Goal: Transaction & Acquisition: Download file/media

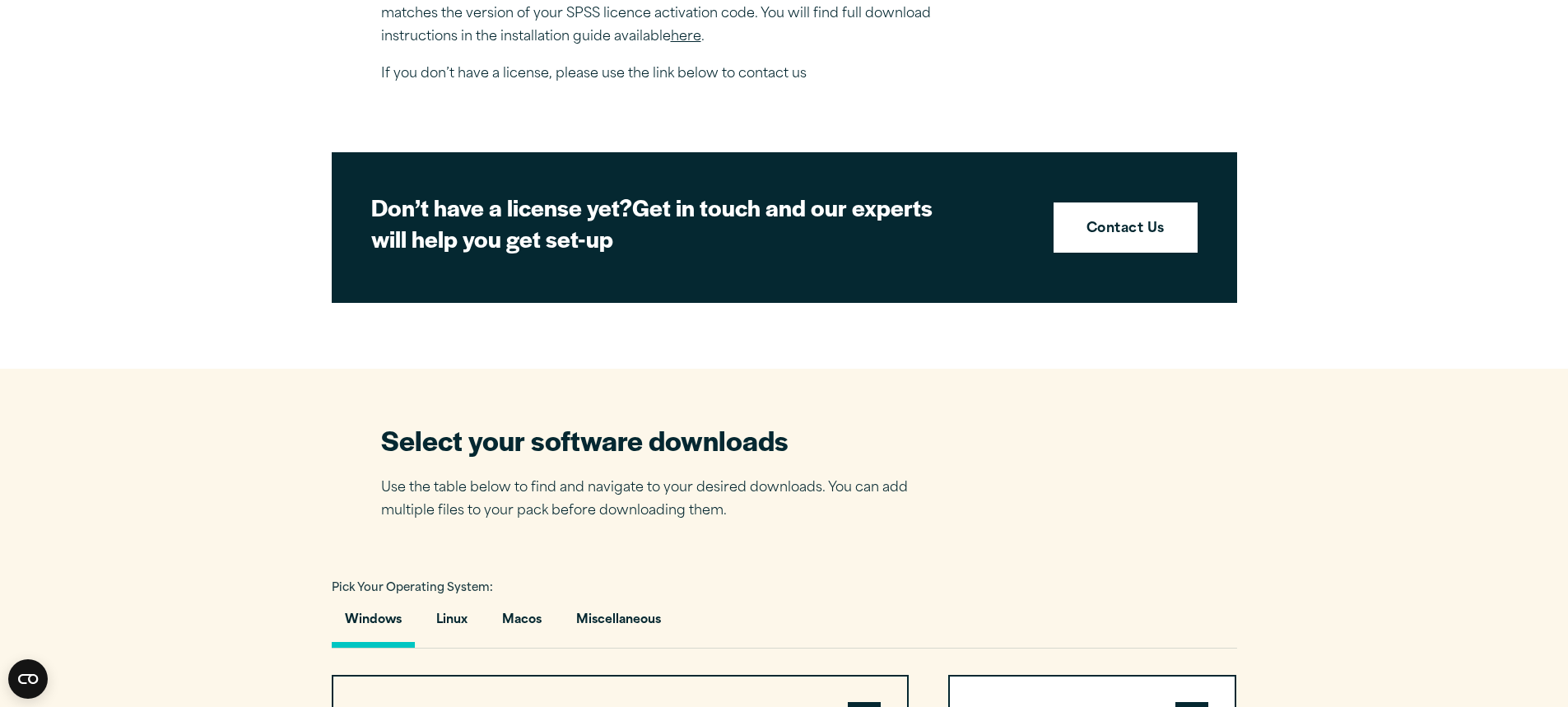
scroll to position [1153, 0]
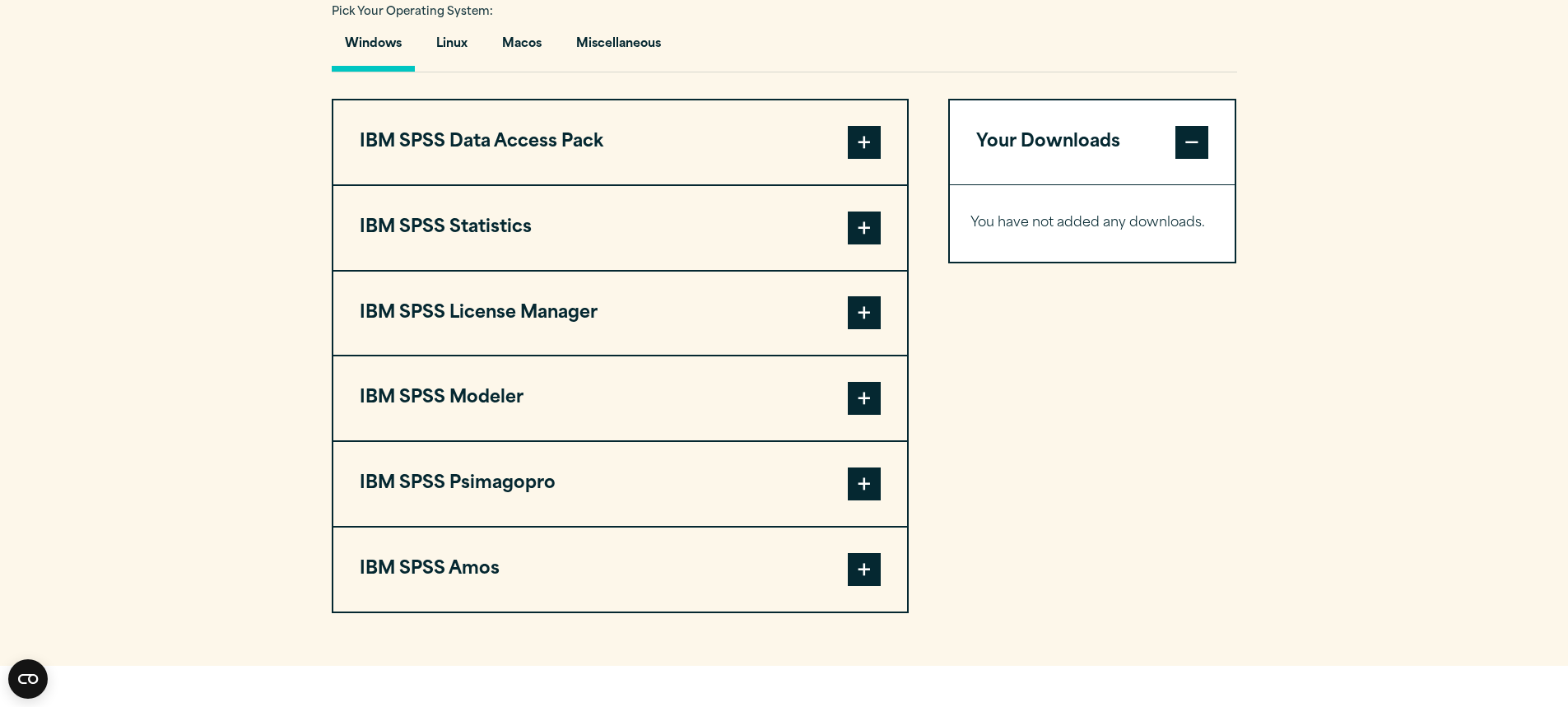
scroll to position [1070, 0]
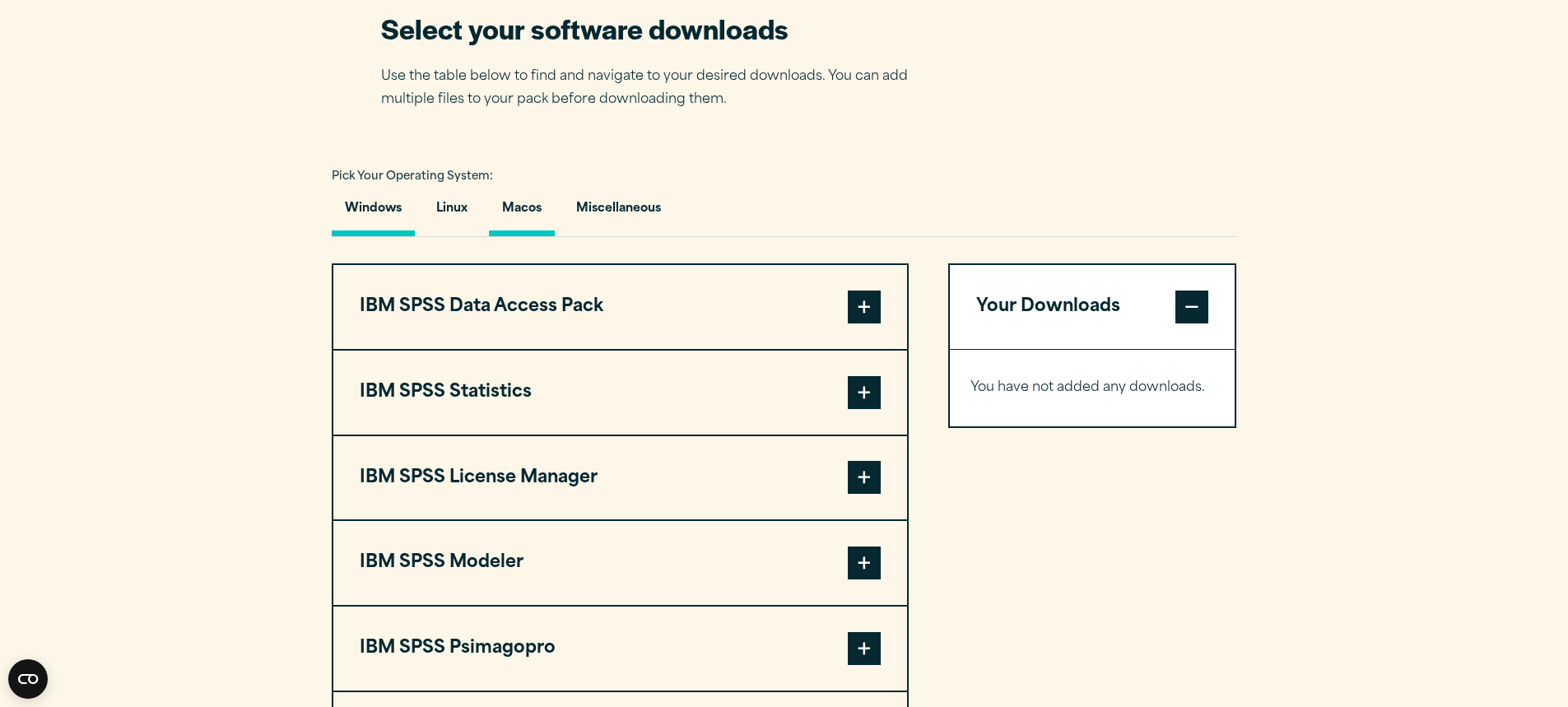
click at [519, 213] on button "Macos" at bounding box center [521, 213] width 66 height 47
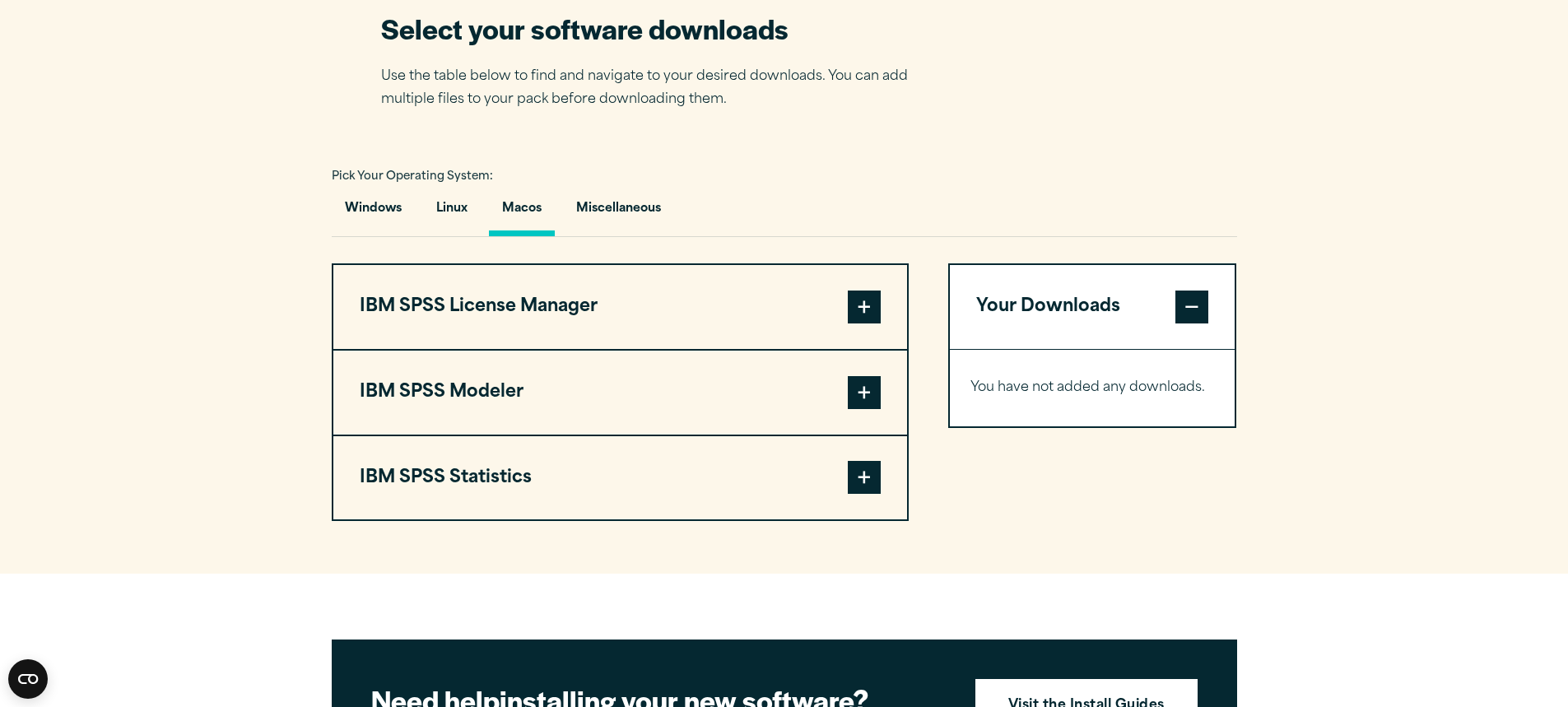
click at [867, 470] on span at bounding box center [864, 478] width 33 height 33
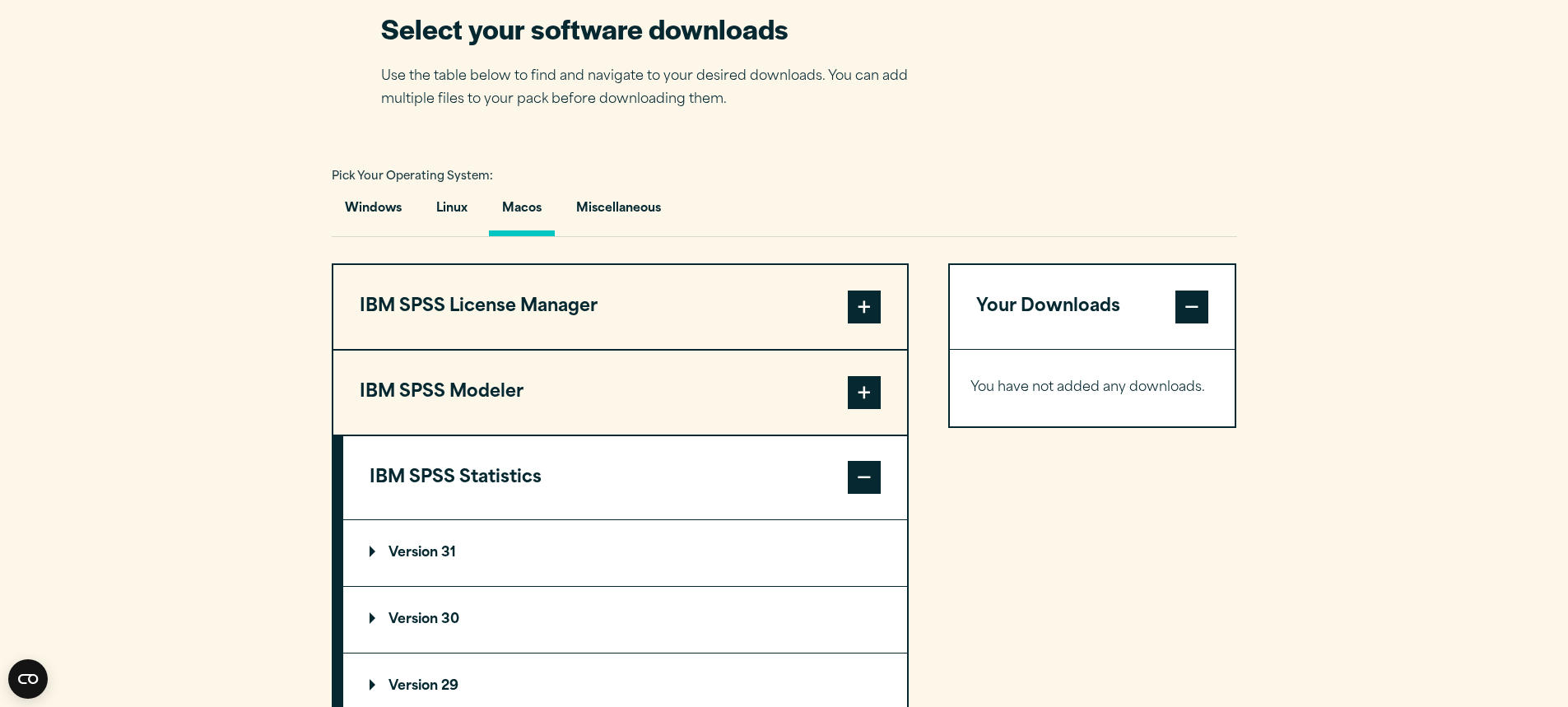
scroll to position [1317, 0]
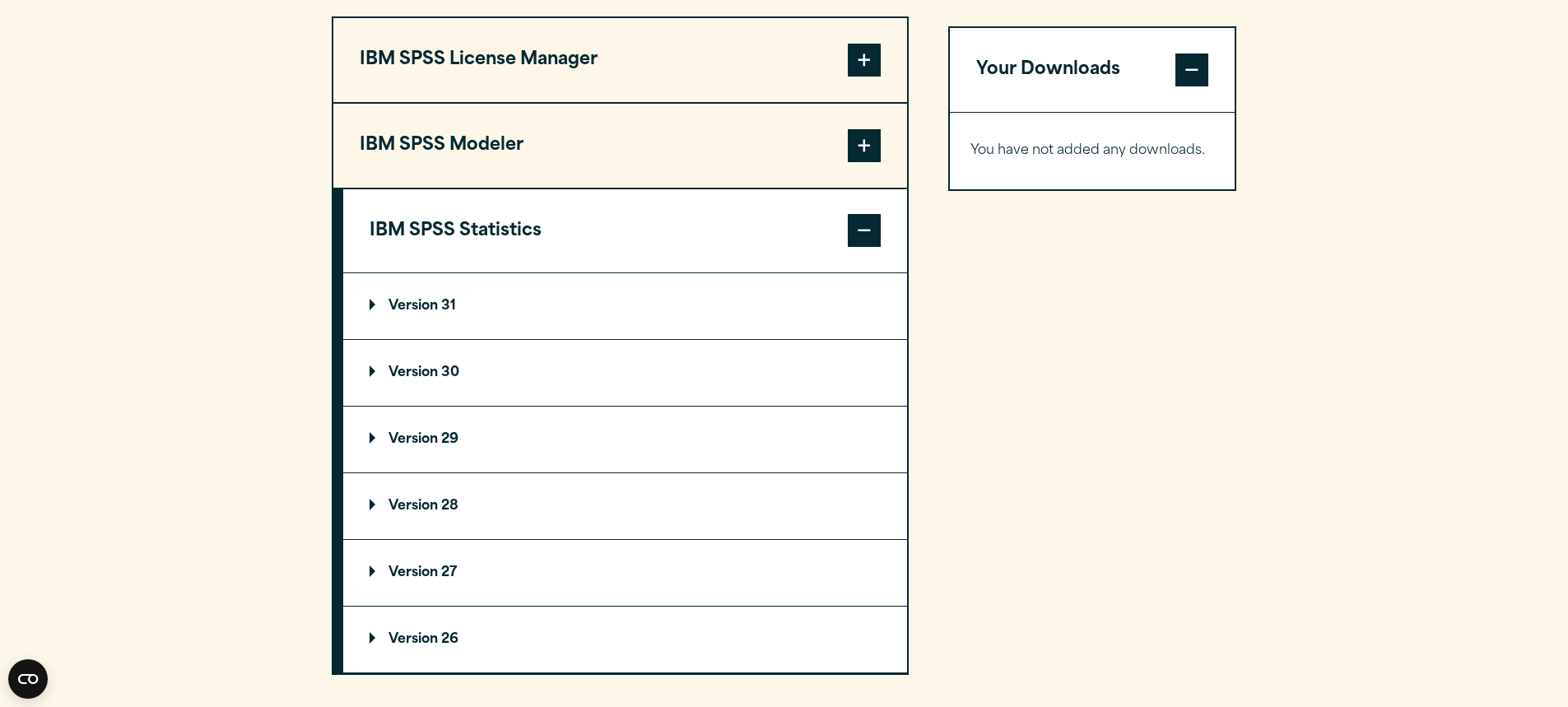
click at [504, 281] on summary "Version 31" at bounding box center [625, 306] width 564 height 66
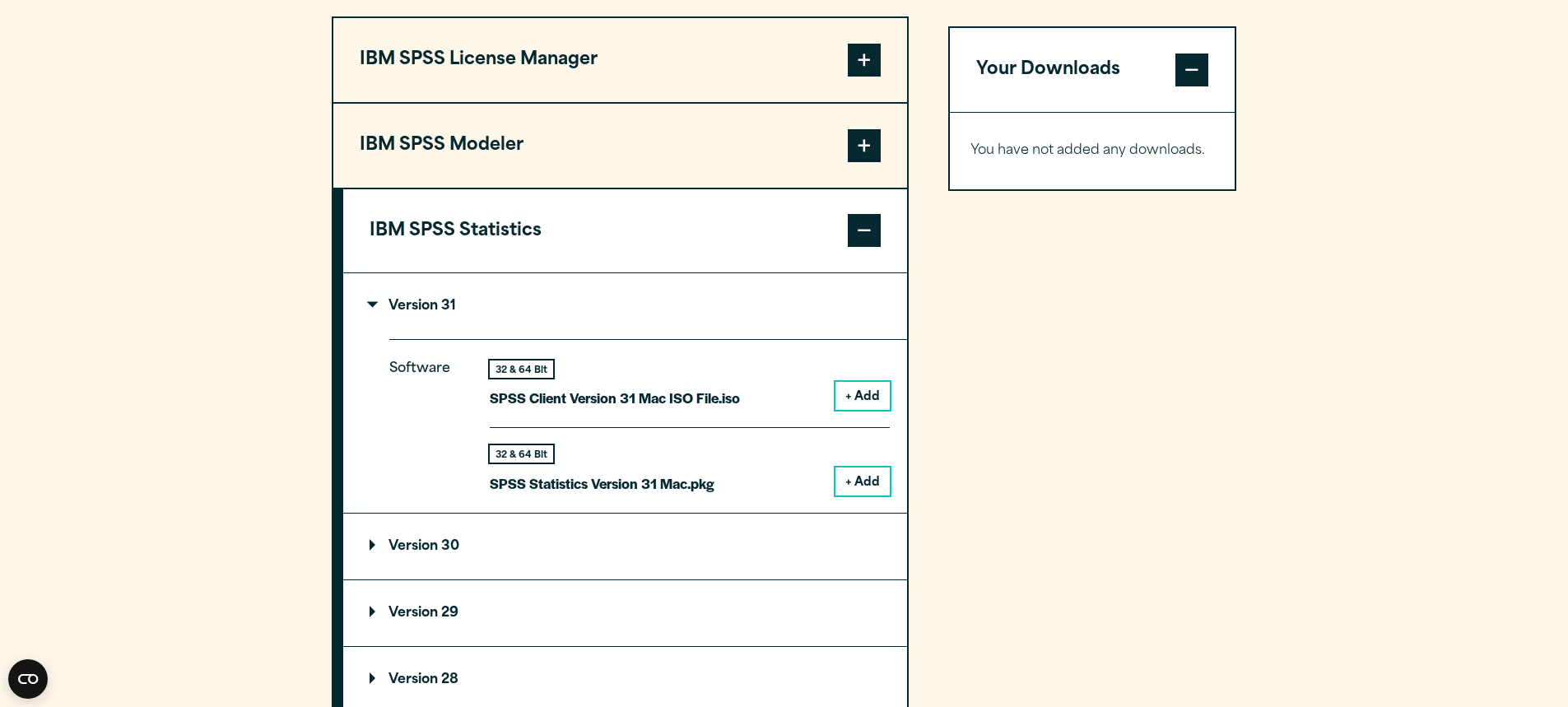
click at [845, 479] on button "+ Add" at bounding box center [863, 481] width 54 height 28
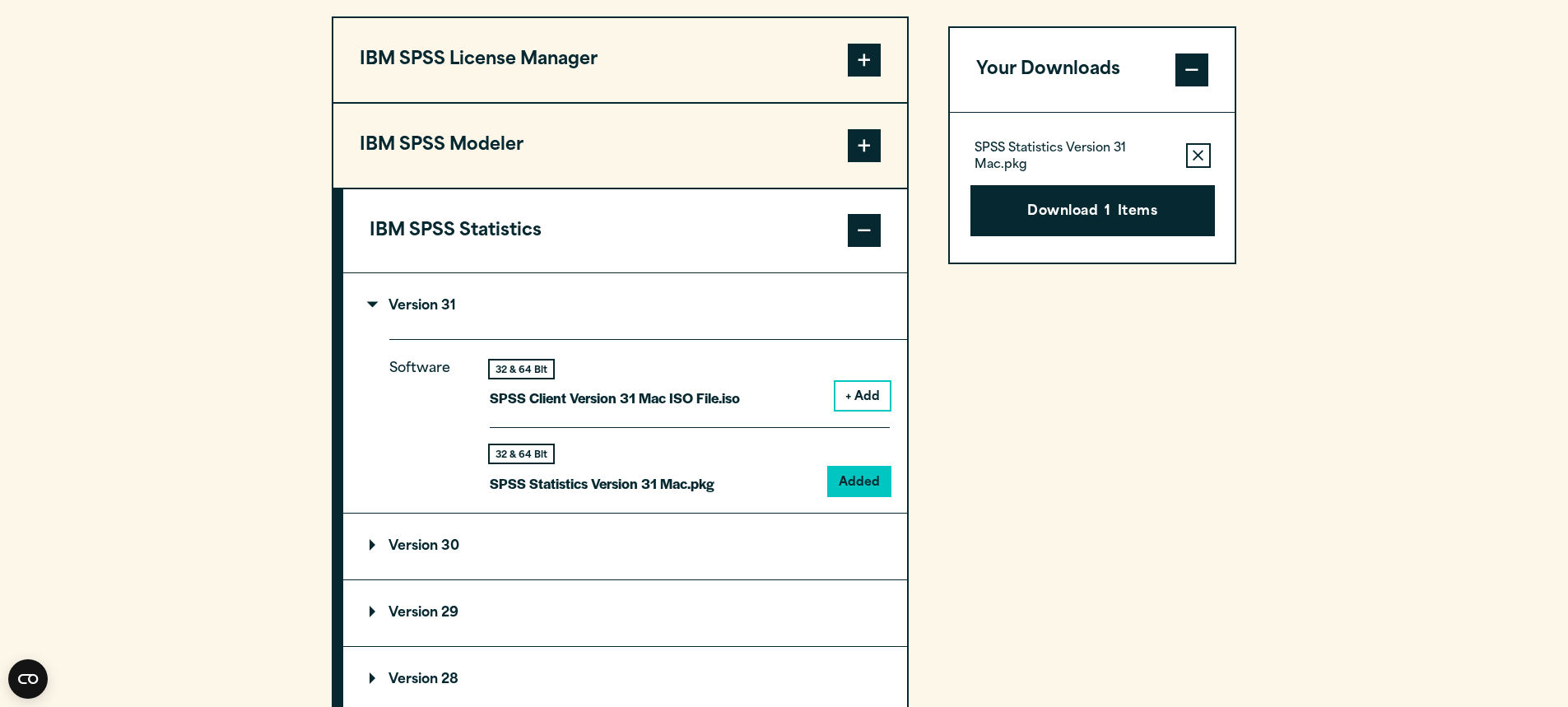
scroll to position [1153, 0]
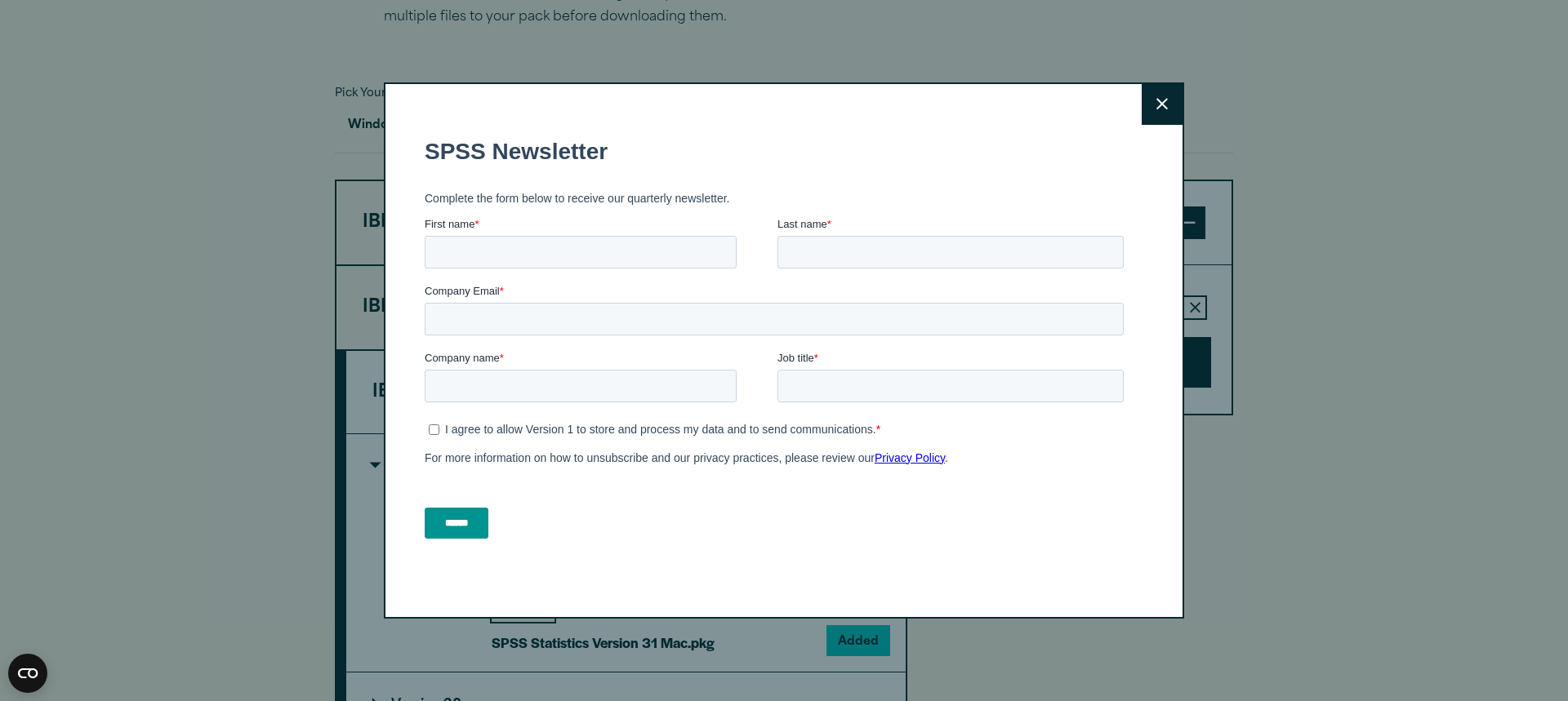
click at [1152, 118] on button "Close" at bounding box center [1162, 104] width 40 height 40
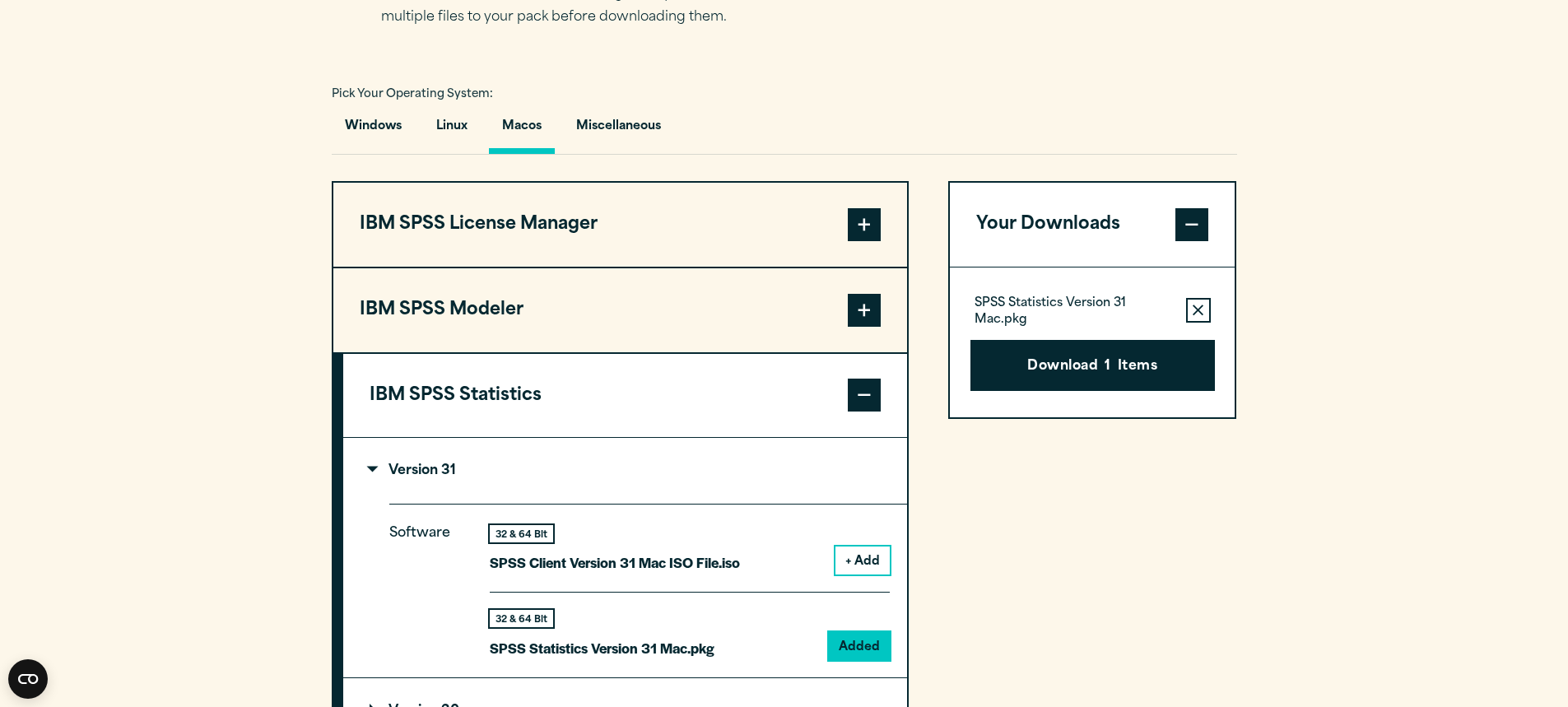
scroll to position [1399, 0]
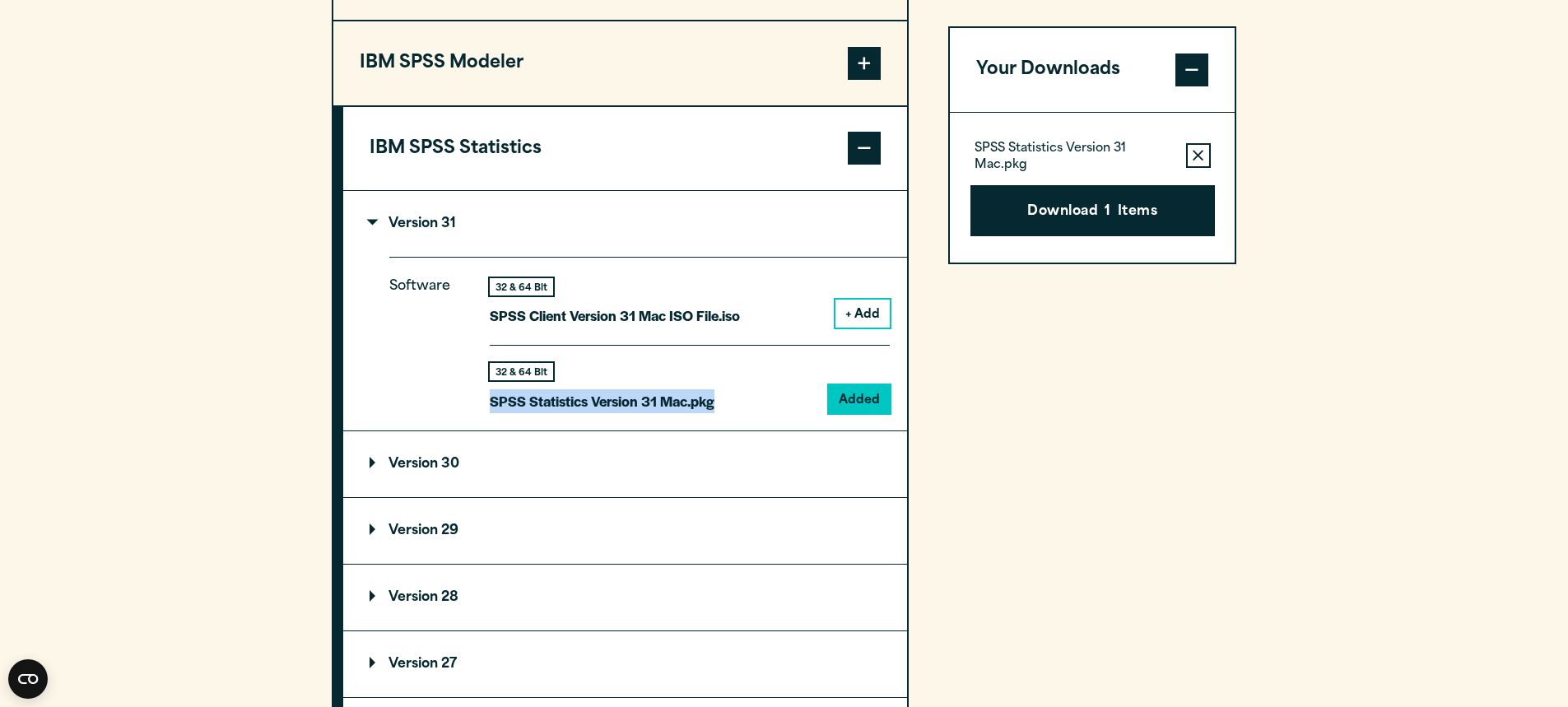
drag, startPoint x: 728, startPoint y: 404, endPoint x: 475, endPoint y: 150, distance: 358.5
click at [487, 397] on div "Software 32 & 64 Bit SPSS Client Version 31 Mac ISO File.iso + Add 32 & 64 Bit …" at bounding box center [648, 343] width 518 height 173
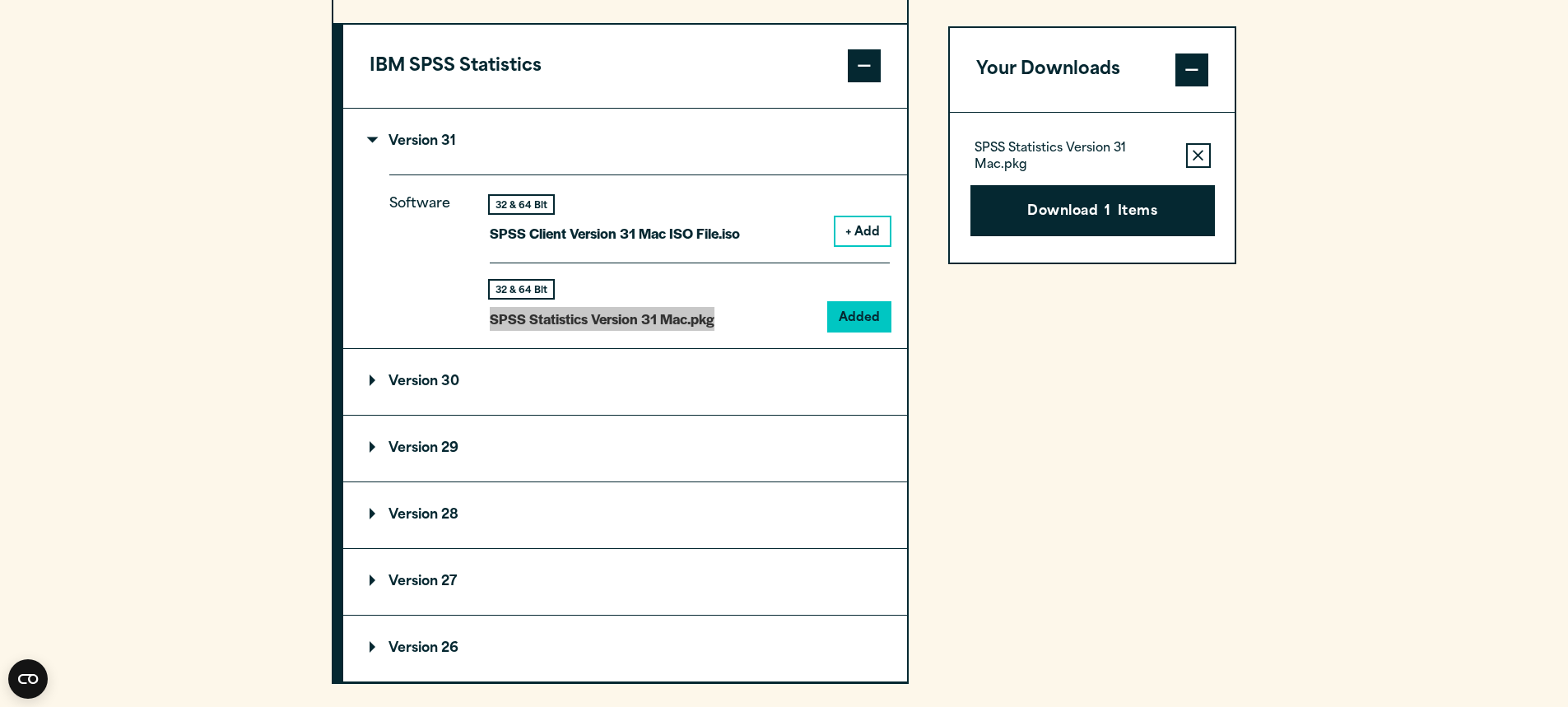
scroll to position [1235, 0]
